Goal: Information Seeking & Learning: Find specific fact

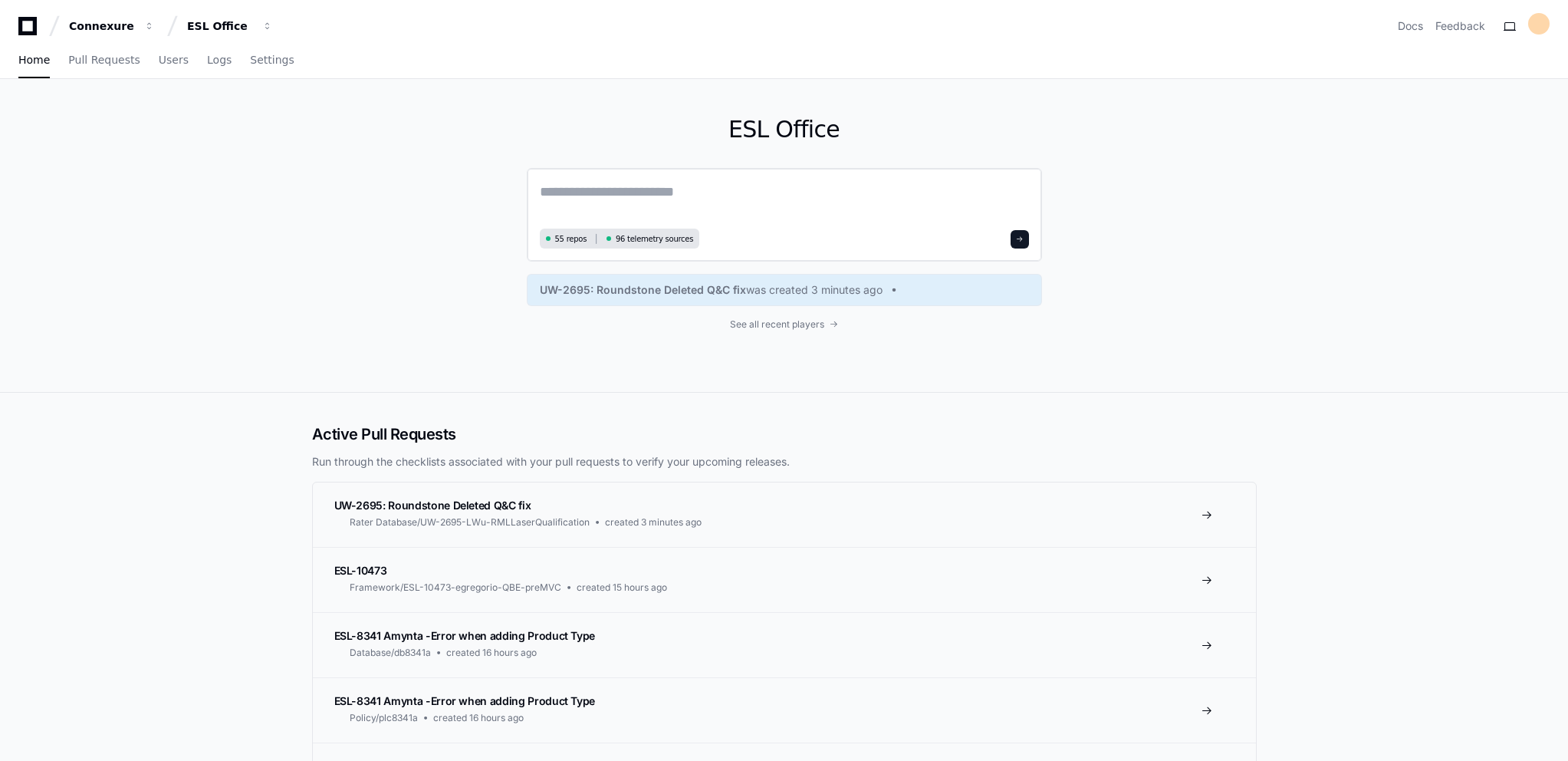
click at [580, 187] on textarea at bounding box center [784, 202] width 490 height 43
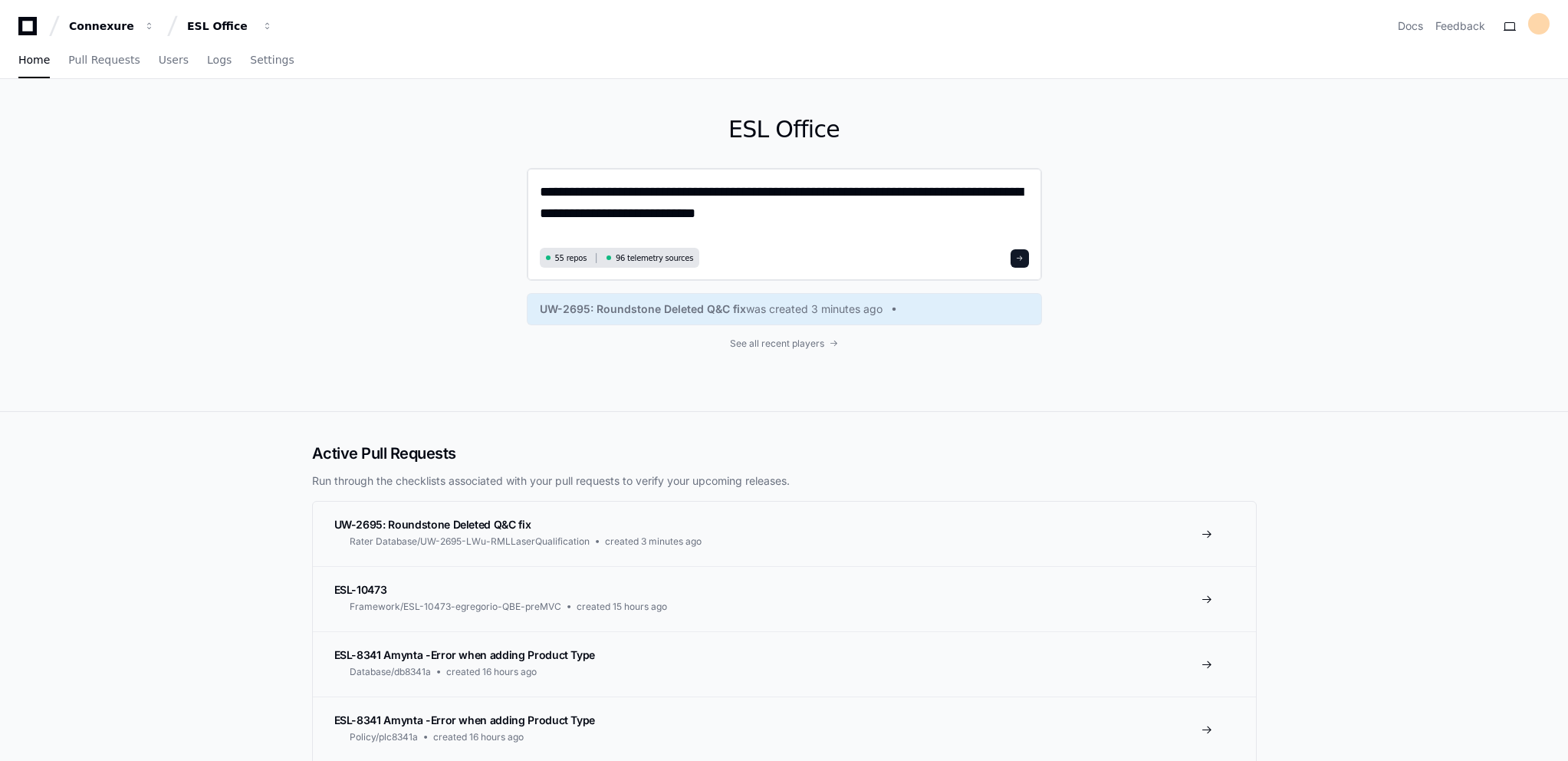
type textarea "**********"
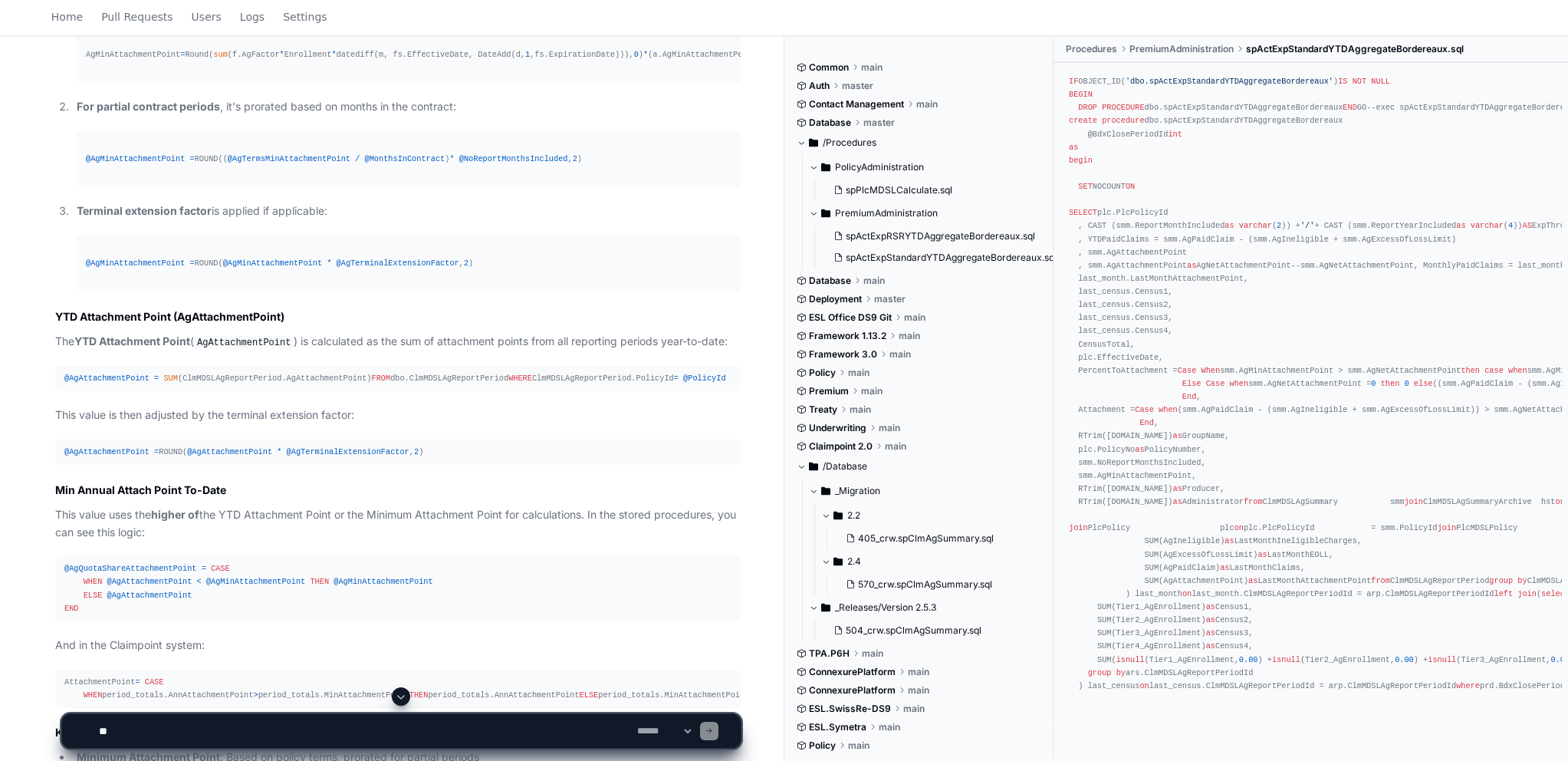
scroll to position [781, 0]
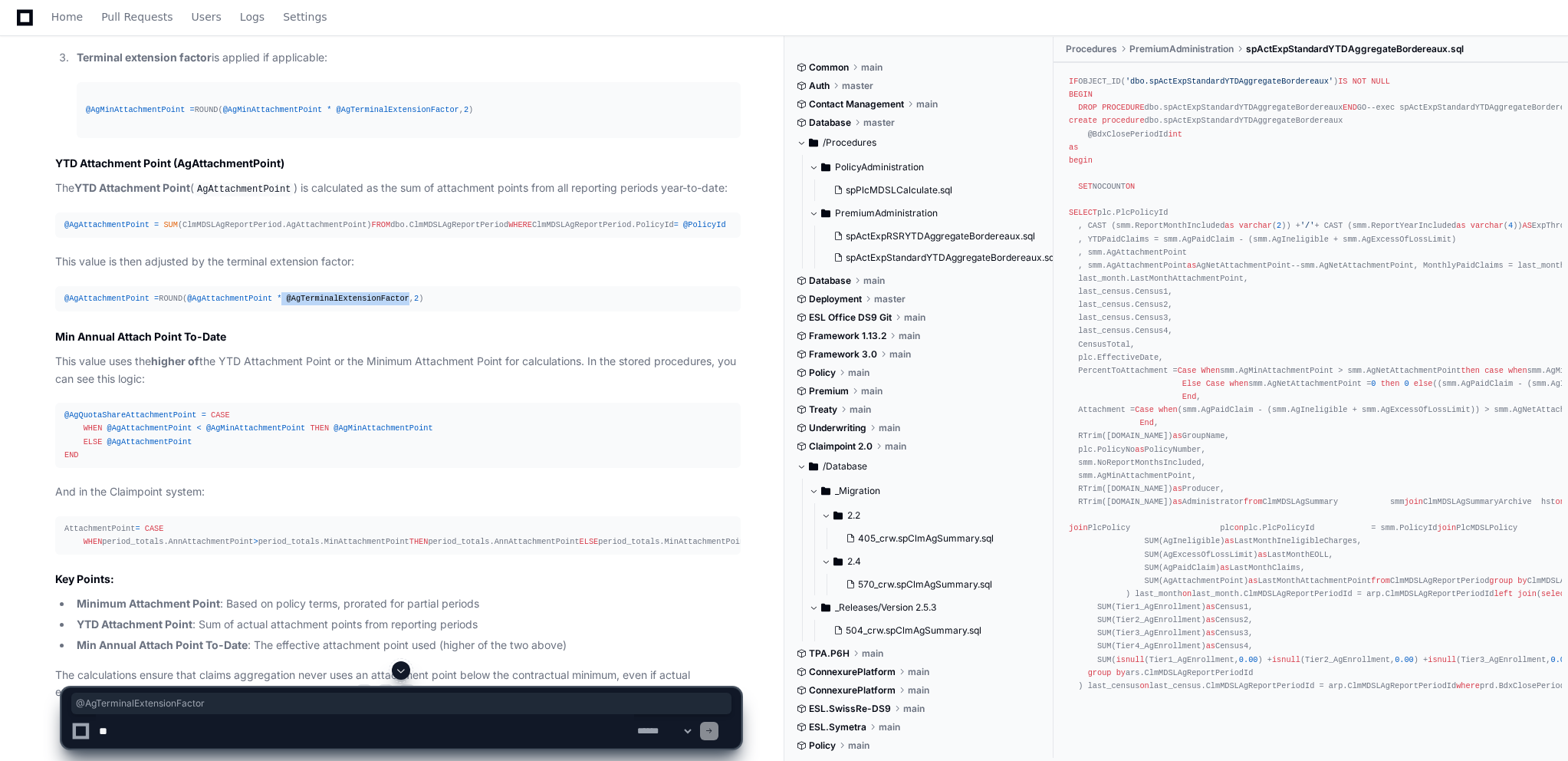
drag, startPoint x: 270, startPoint y: 351, endPoint x: 385, endPoint y: 348, distance: 115.0
click at [385, 306] on div "@AgAttachmentPoint = ROUND( @AgAttachmentPoint * @AgTerminalExtensionFactor , 2…" at bounding box center [398, 299] width 667 height 13
copy div "@AgTerminalExtensionFactor"
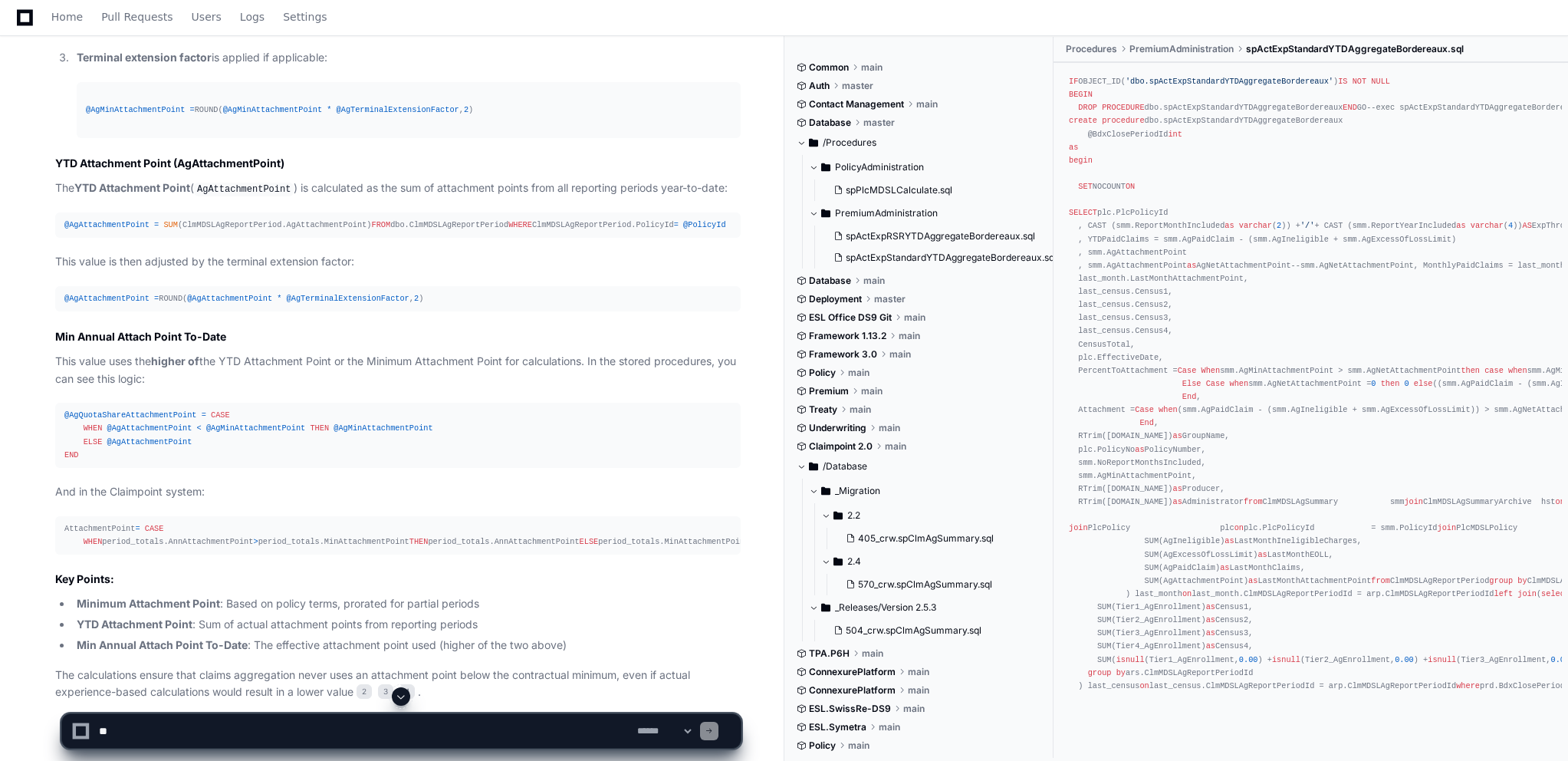
click at [1235, 183] on div "IF OBJECT_ID( 'dbo.spActExpStandardYTDAggregateBordereaux' ) IS NOT NULL BEGIN …" at bounding box center [1311, 384] width 484 height 618
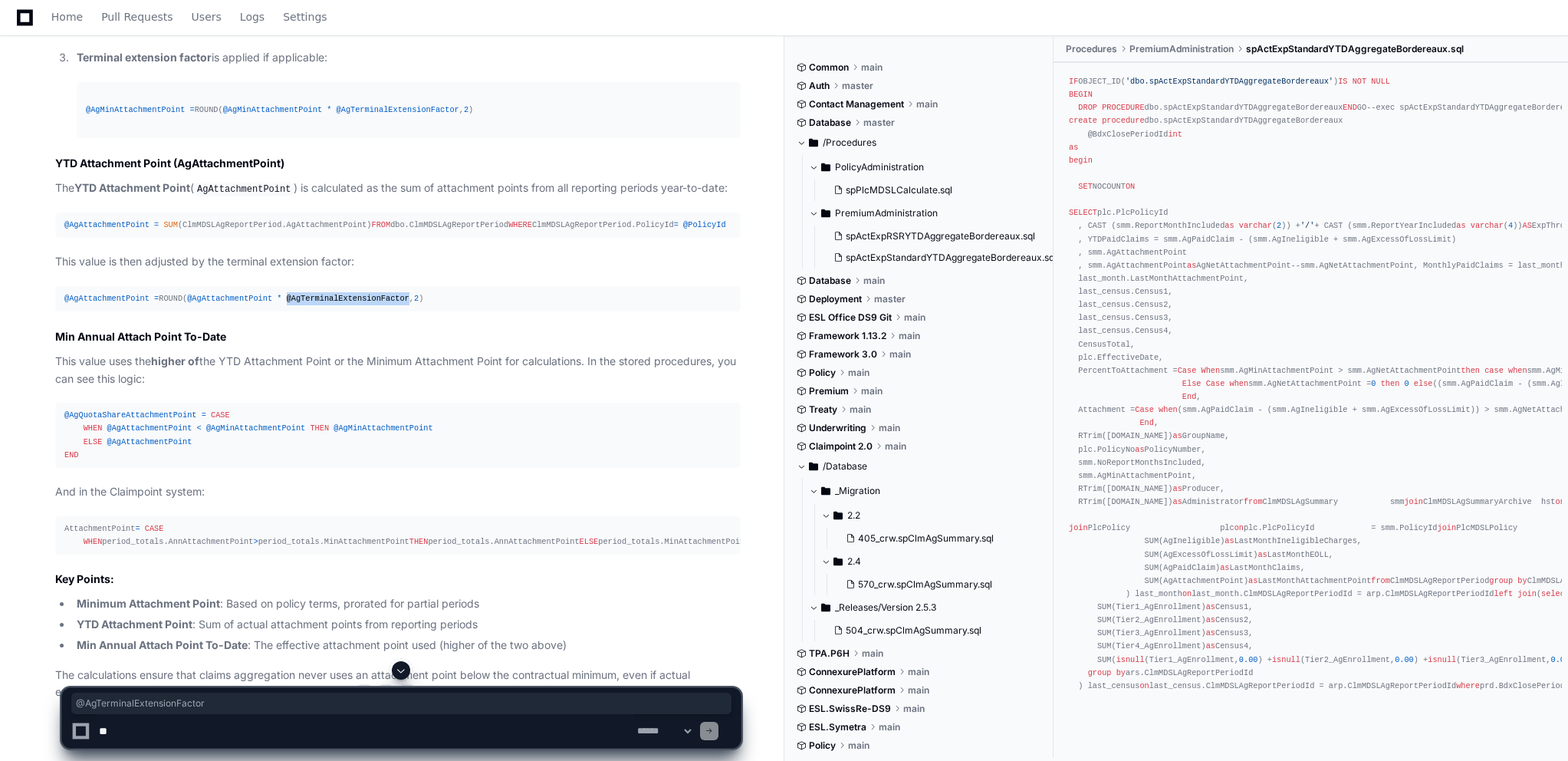
drag, startPoint x: 273, startPoint y: 350, endPoint x: 429, endPoint y: 344, distance: 156.1
click at [382, 303] on span "@AgTerminalExtensionFactor" at bounding box center [348, 299] width 123 height 9
copy span "@AgTerminalExtensionFacto"
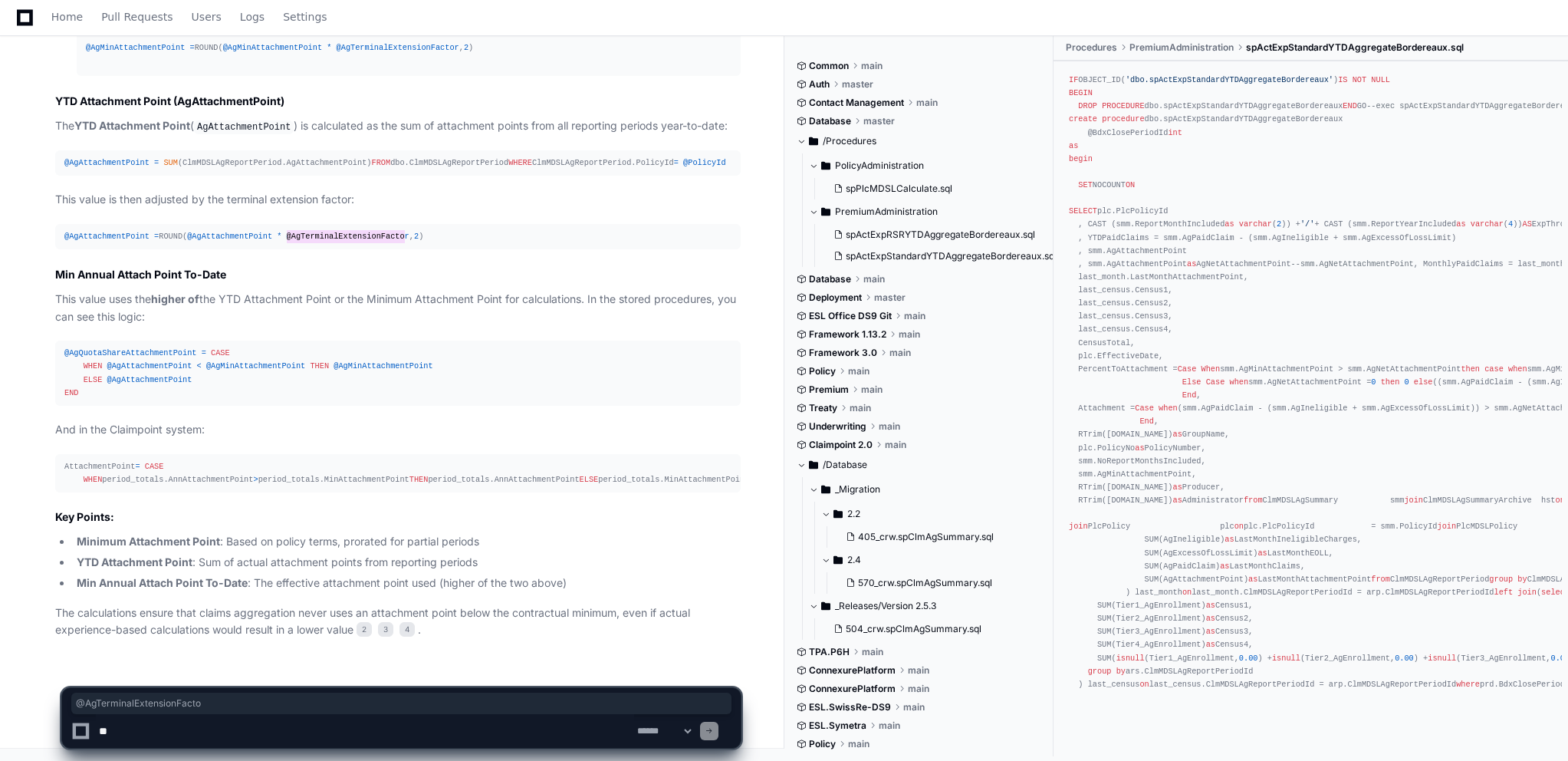
scroll to position [705, 0]
